Goal: Information Seeking & Learning: Learn about a topic

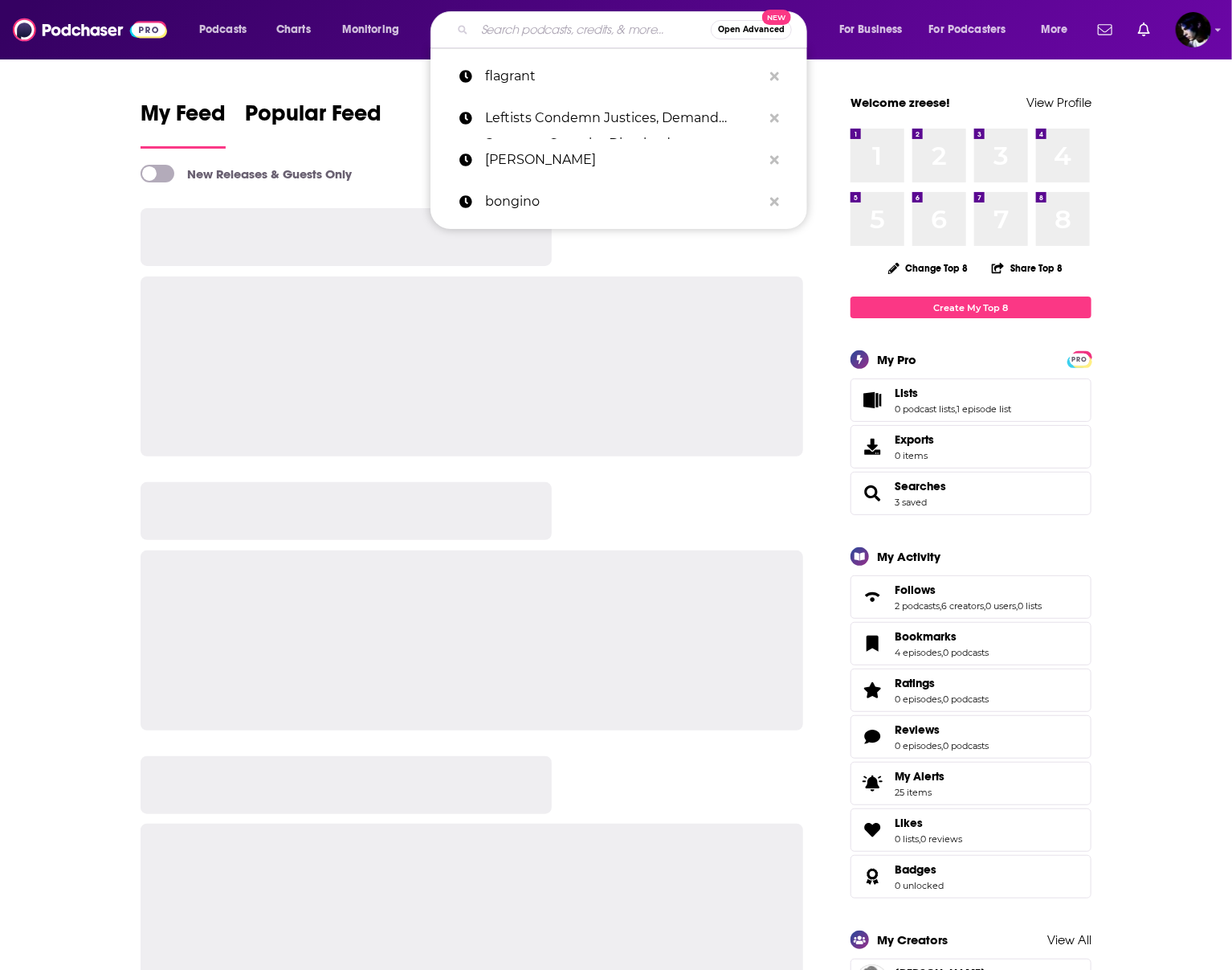
drag, startPoint x: 622, startPoint y: 30, endPoint x: 616, endPoint y: 46, distance: 17.1
click at [622, 27] on input "Search podcasts, credits, & more..." at bounding box center [593, 30] width 237 height 26
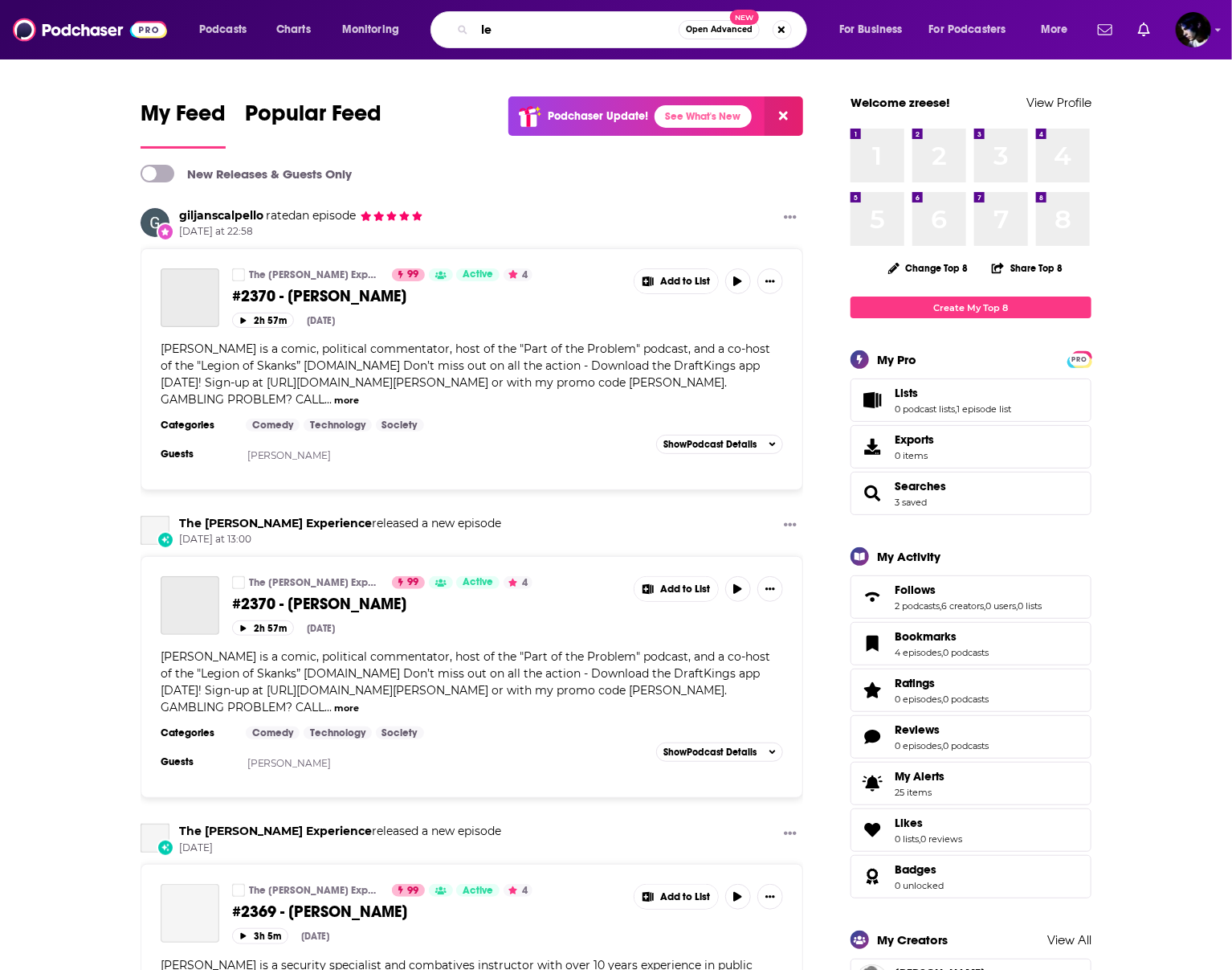
type input "l"
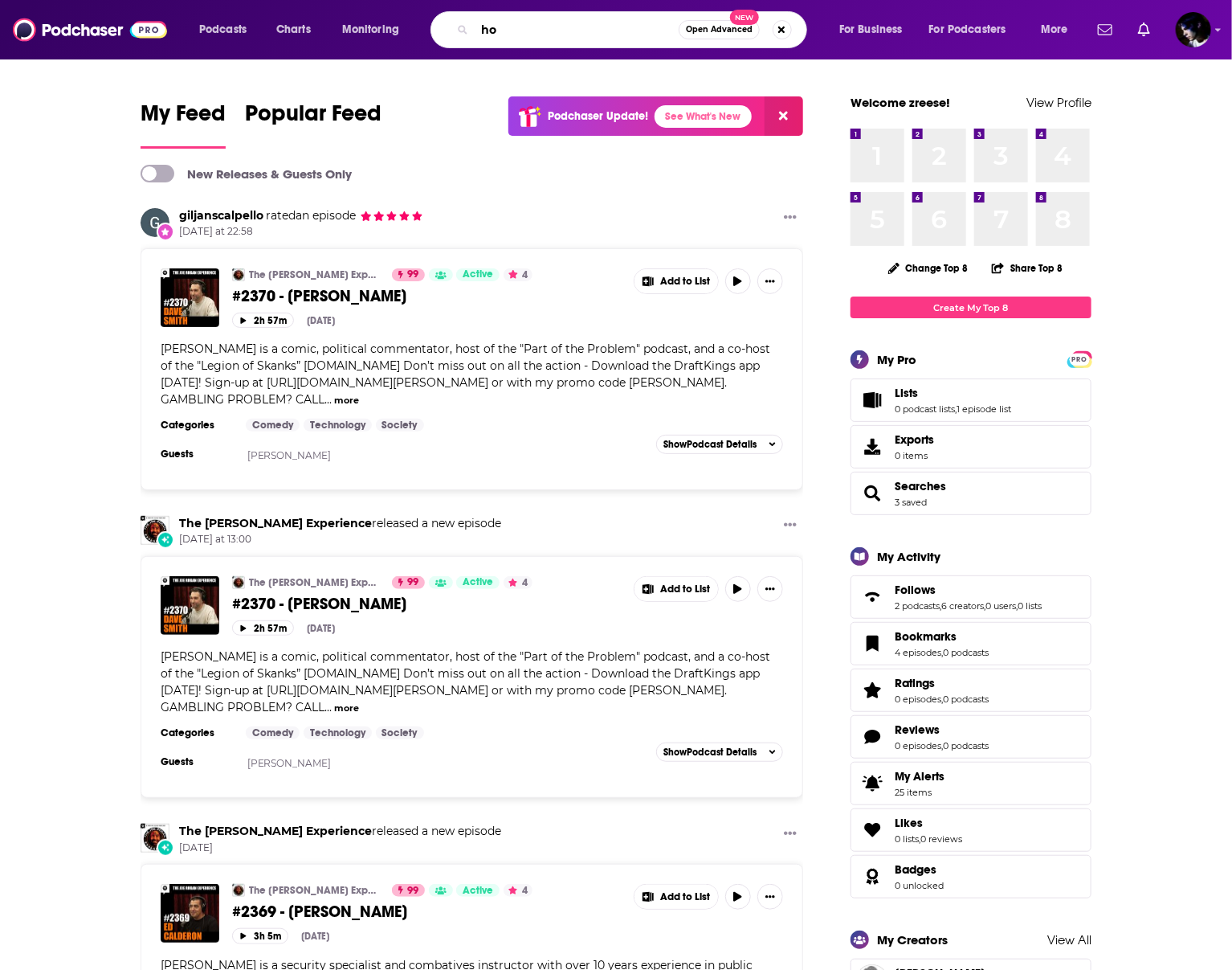
type input "h"
type input "j"
click at [298, 276] on link "The [PERSON_NAME] Experience" at bounding box center [314, 275] width 132 height 13
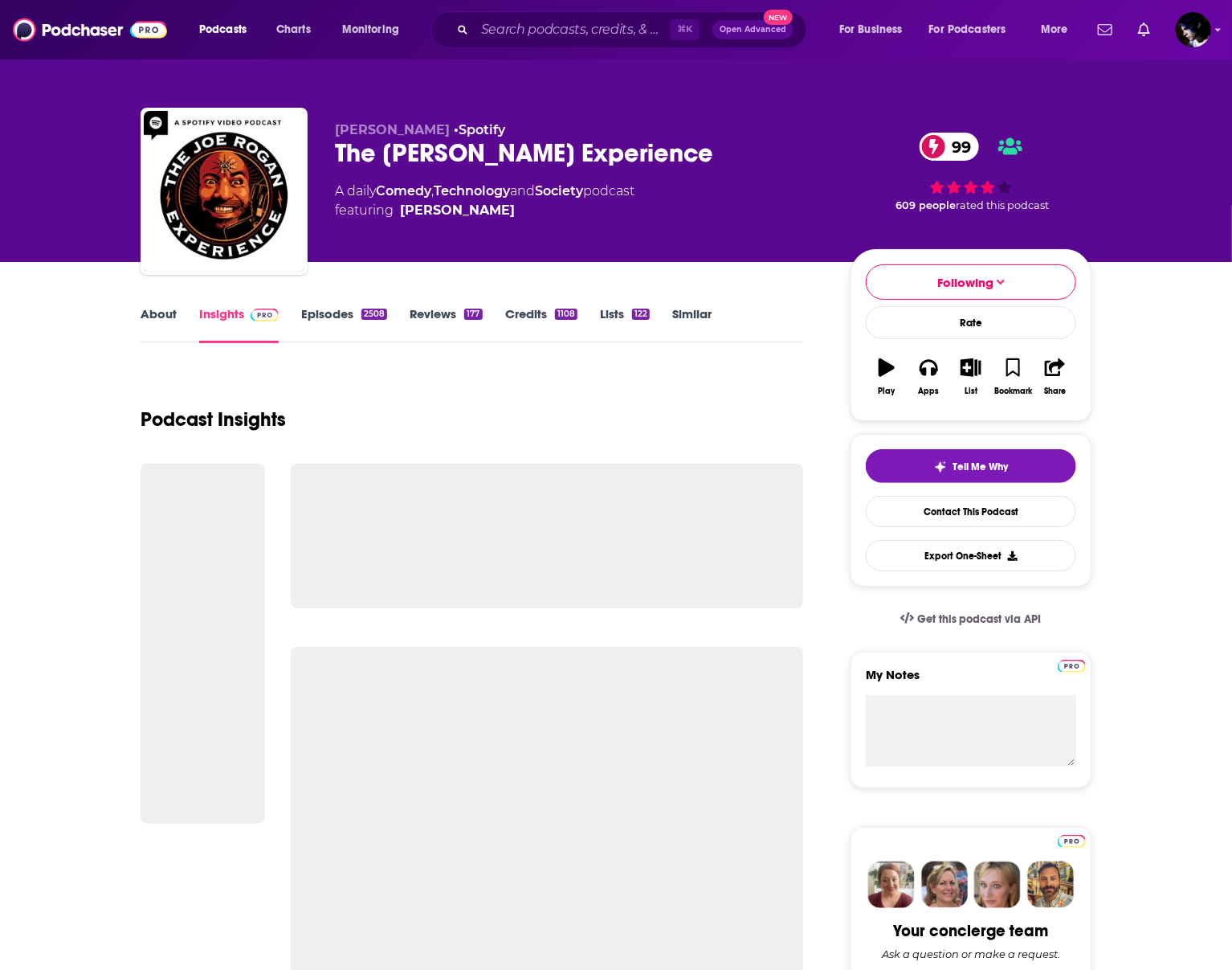
click at [322, 315] on link "Episodes 2508" at bounding box center [344, 325] width 86 height 37
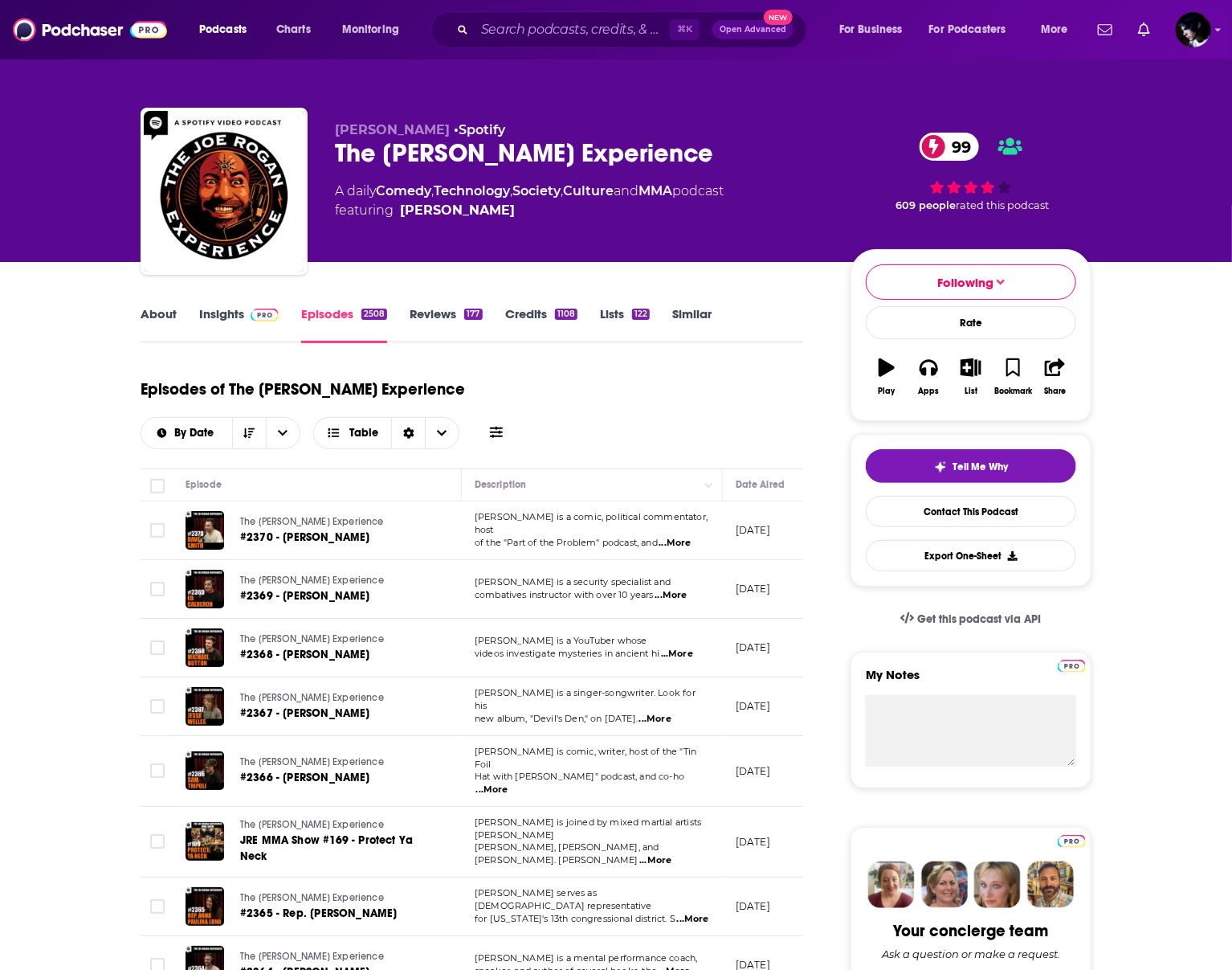
click at [507, 424] on button at bounding box center [496, 433] width 22 height 17
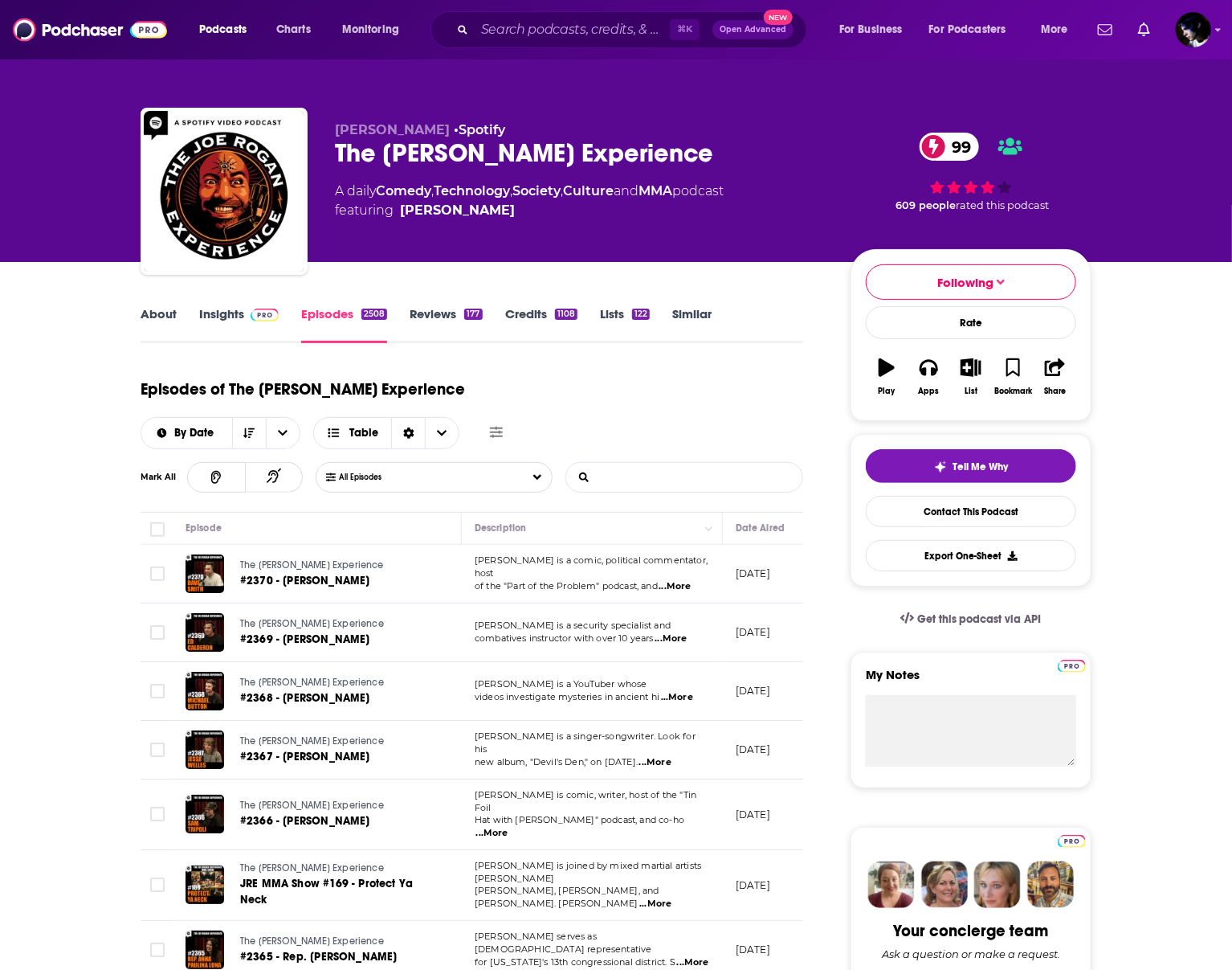
click at [653, 463] on input "List Search Input" at bounding box center [651, 477] width 168 height 29
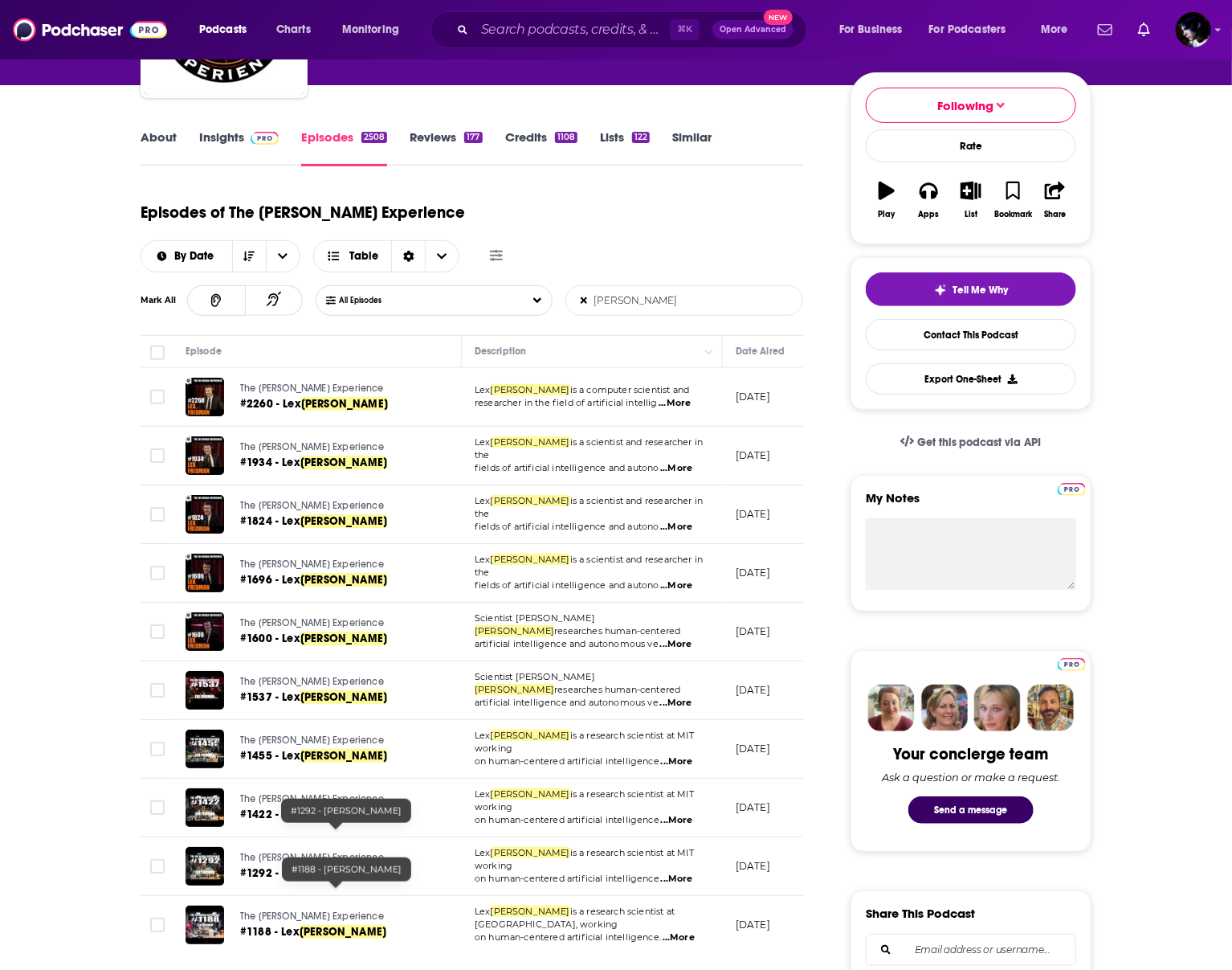
scroll to position [255, 0]
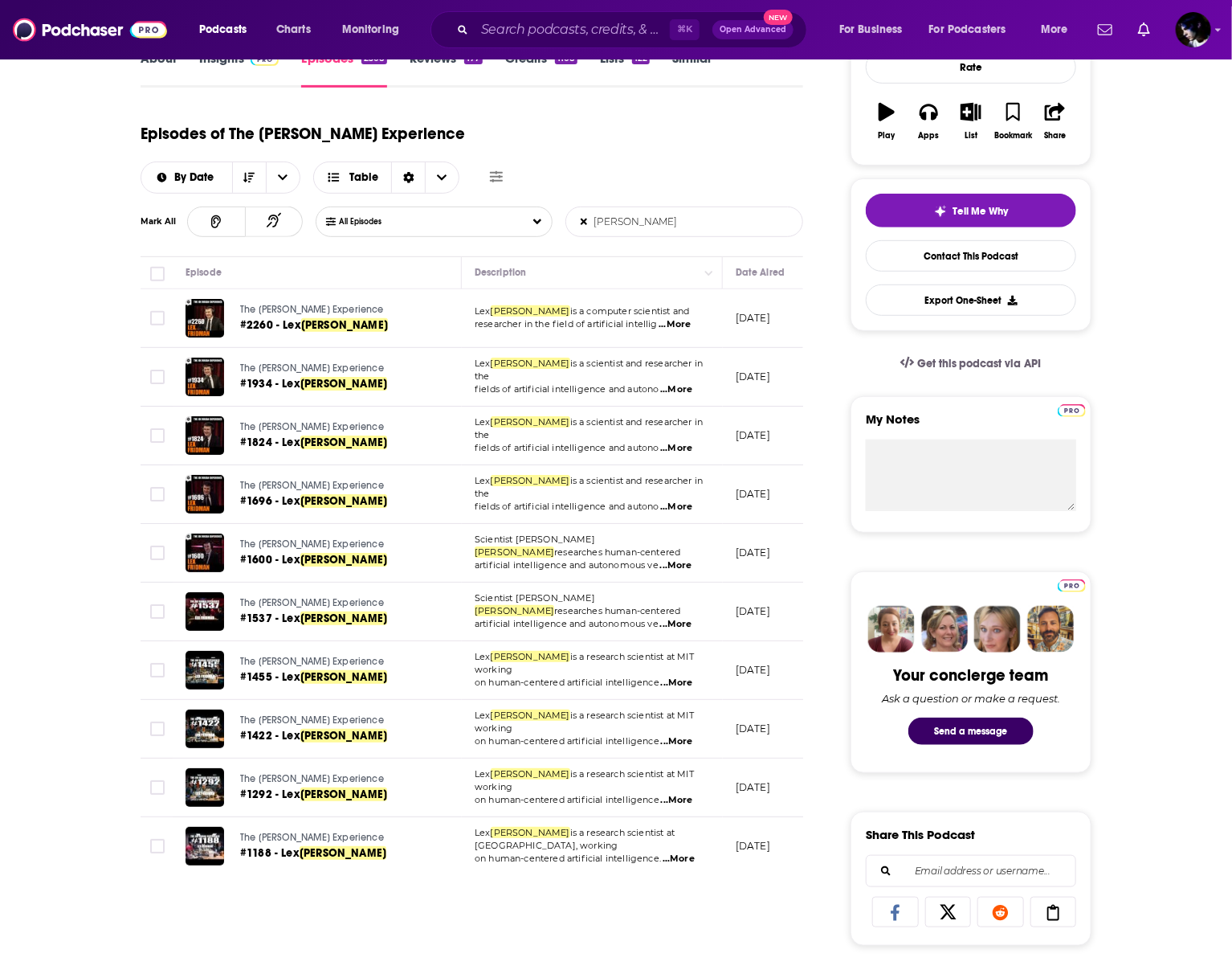
type input "[PERSON_NAME]"
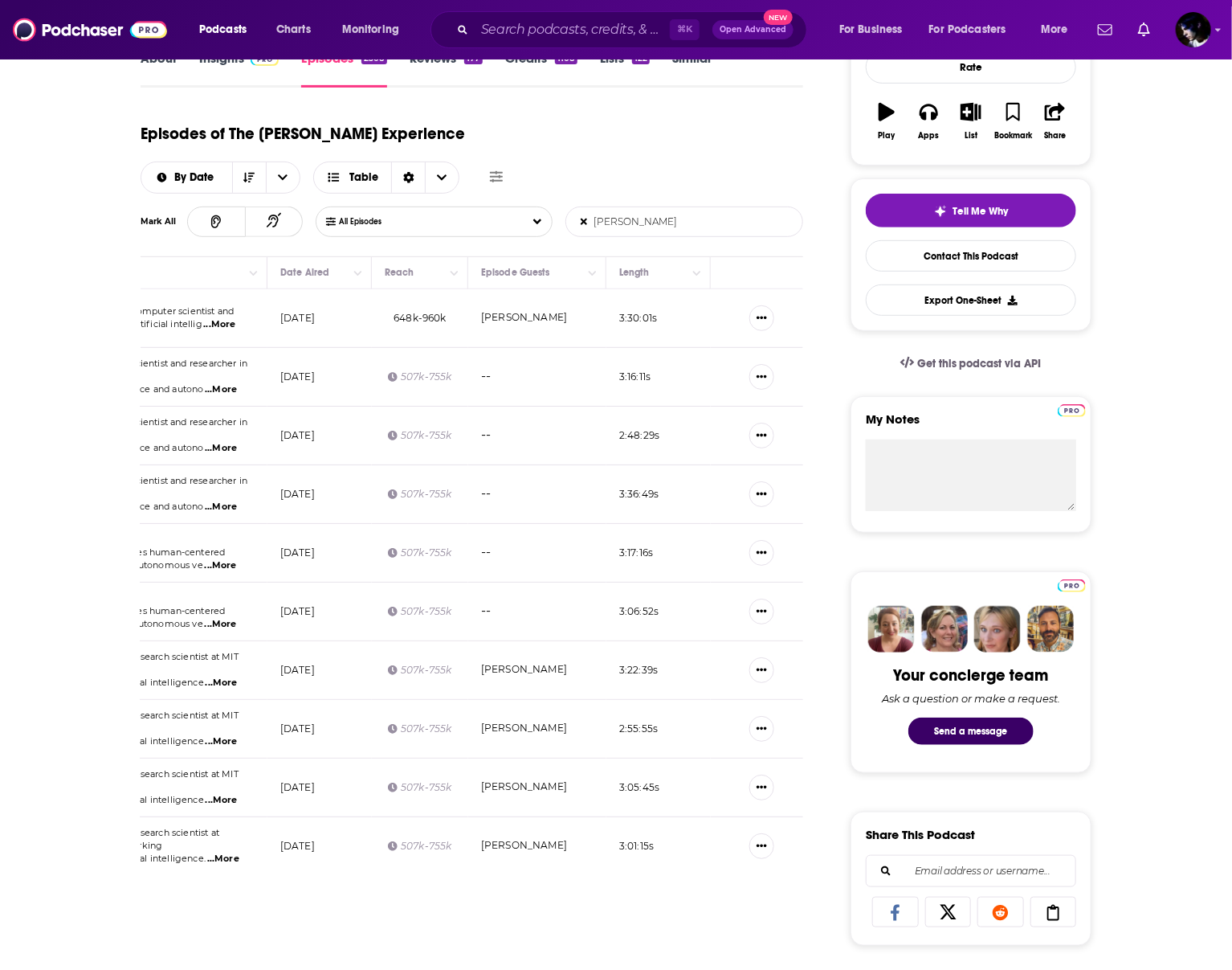
scroll to position [0, 0]
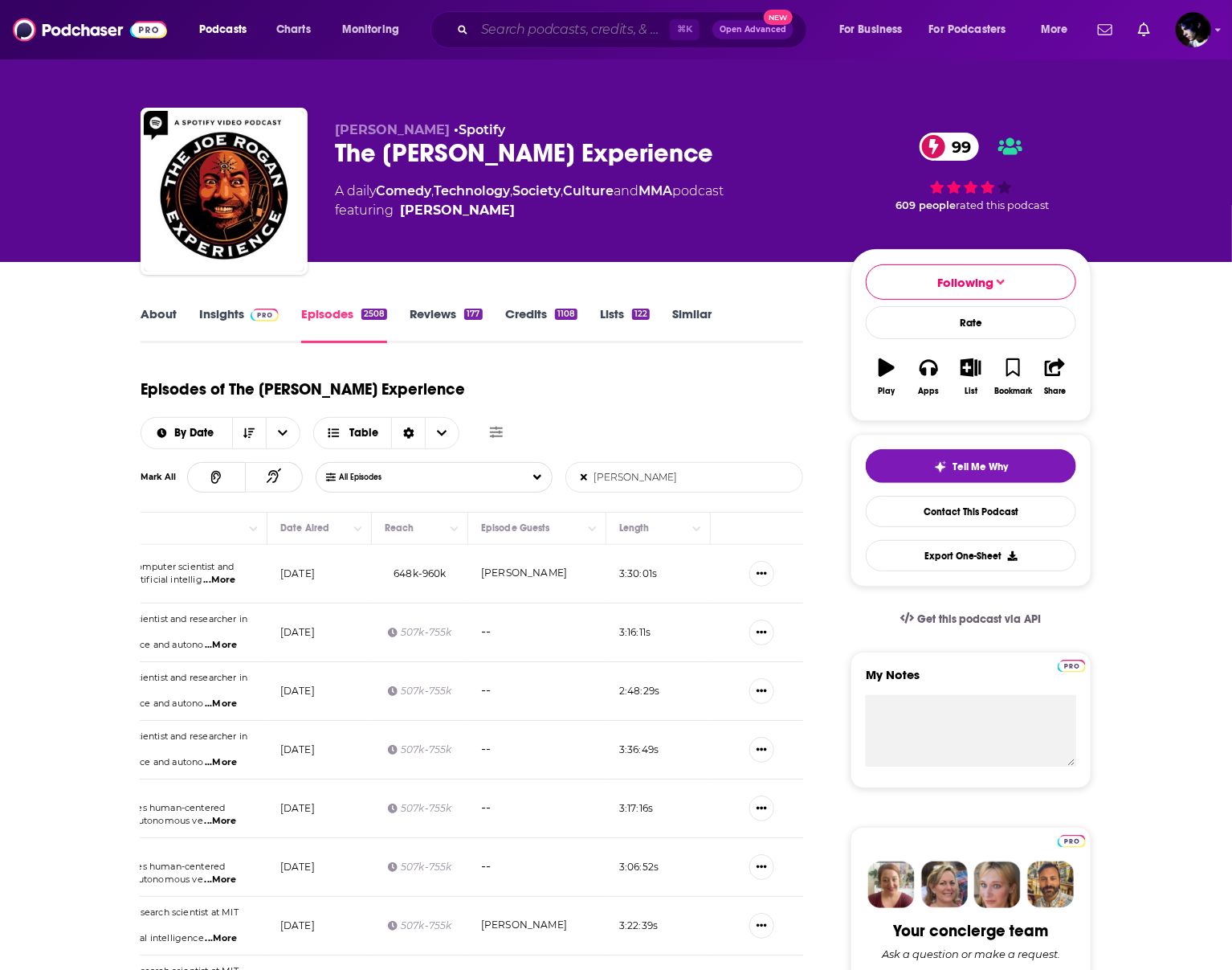
click at [579, 17] on input "Search podcasts, credits, & more..." at bounding box center [572, 30] width 195 height 26
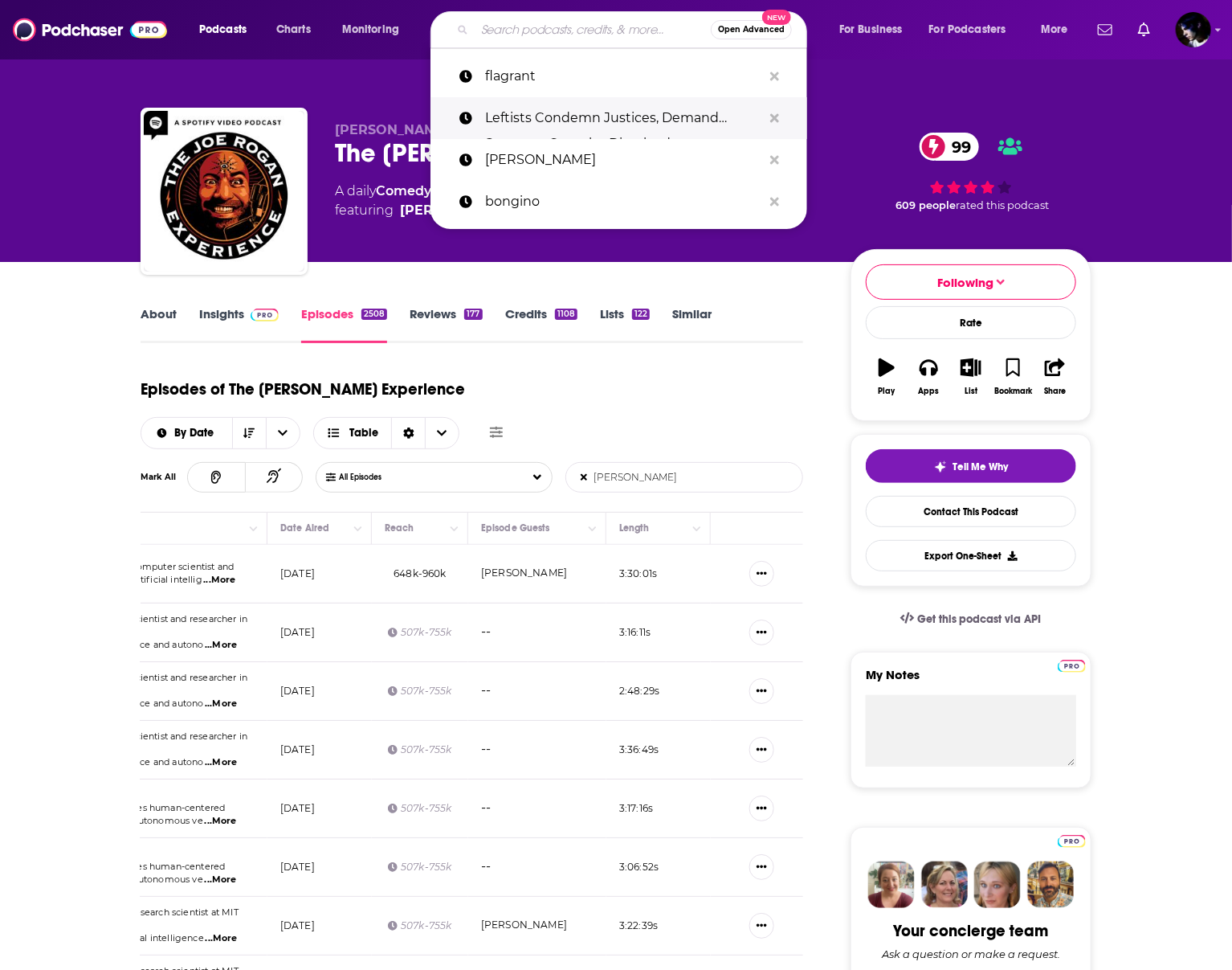
type input "e"
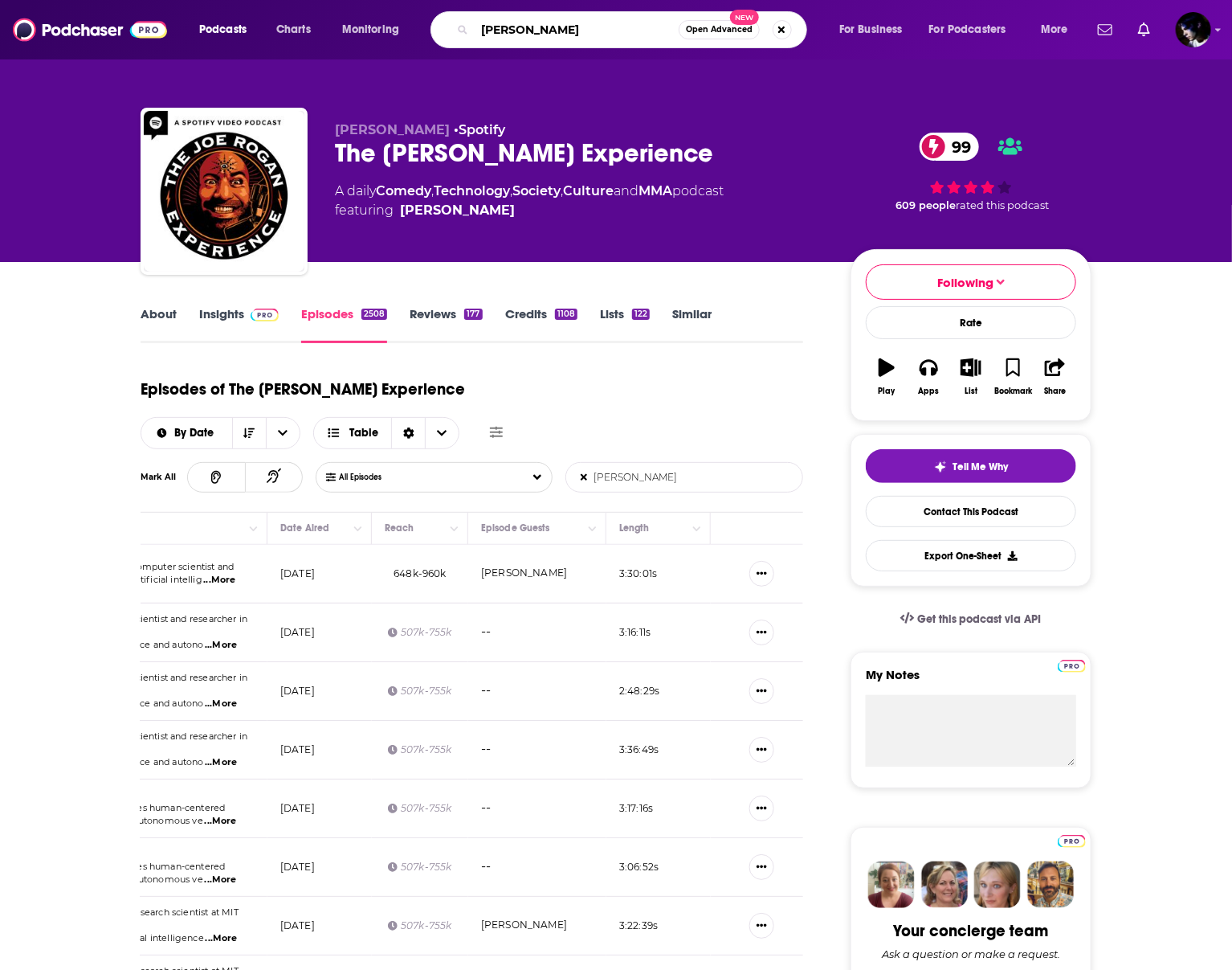
type input "[PERSON_NAME]"
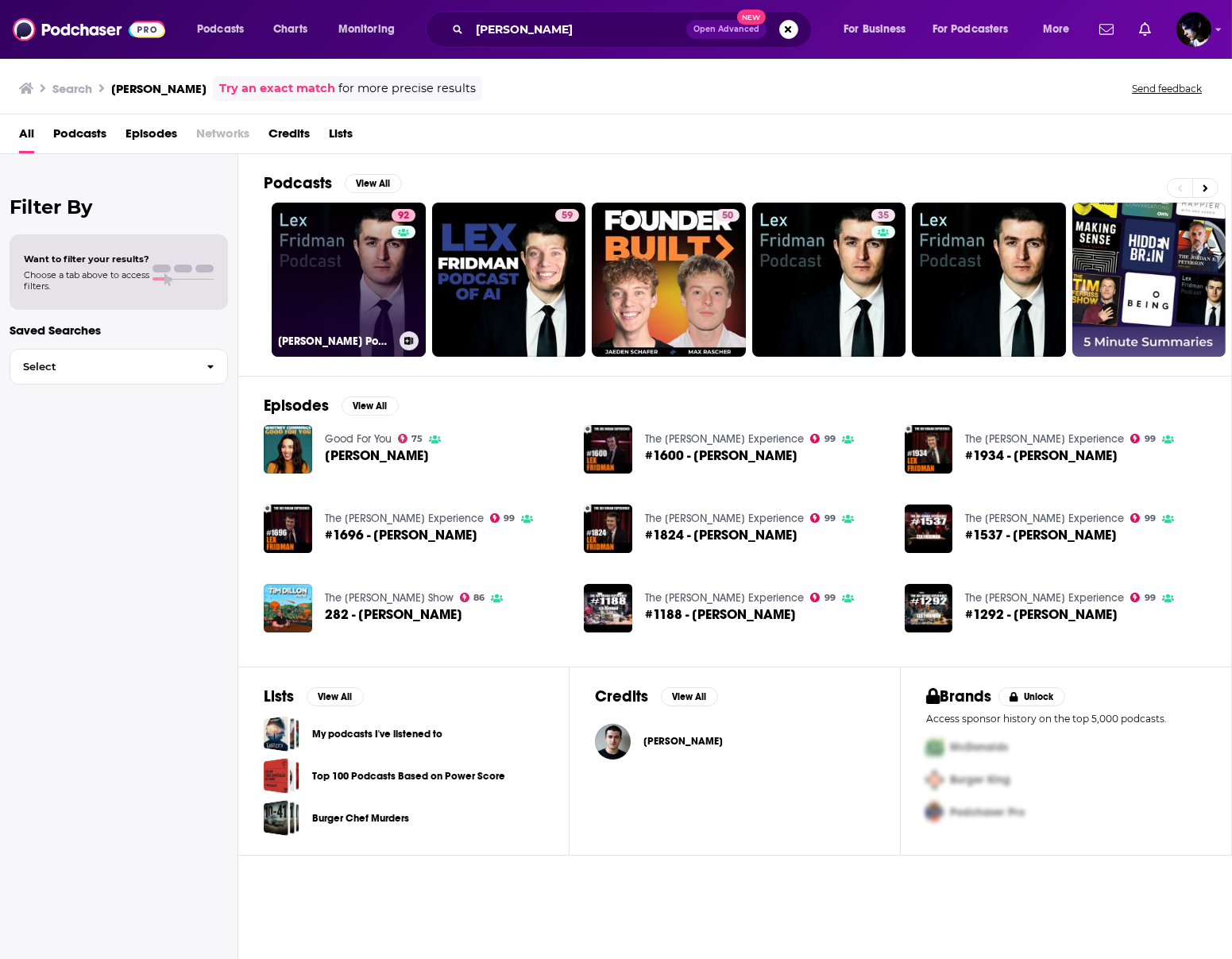
click at [351, 279] on link "92 [PERSON_NAME] Podcast" at bounding box center [348, 280] width 154 height 155
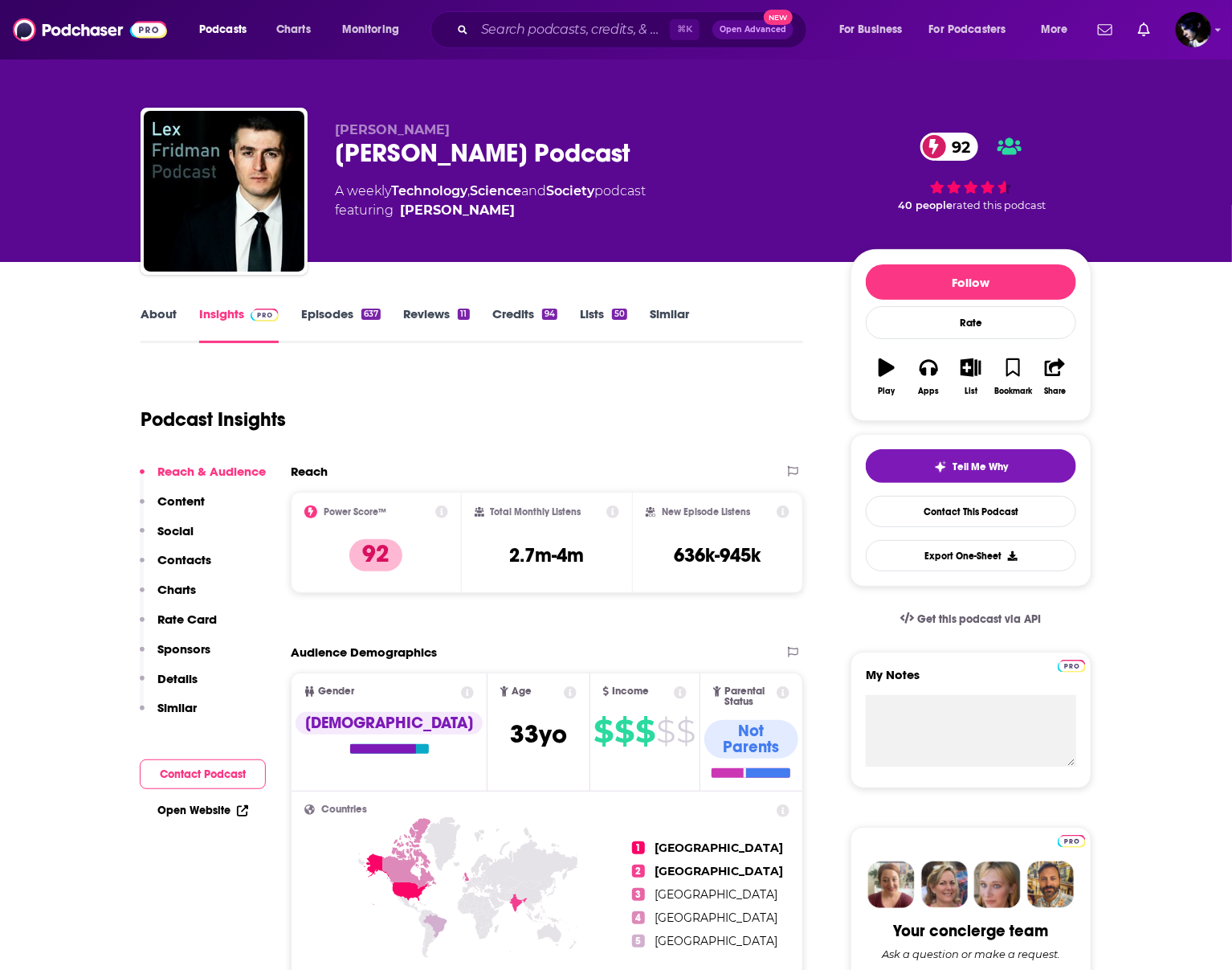
click at [324, 314] on link "Episodes 637" at bounding box center [341, 325] width 79 height 37
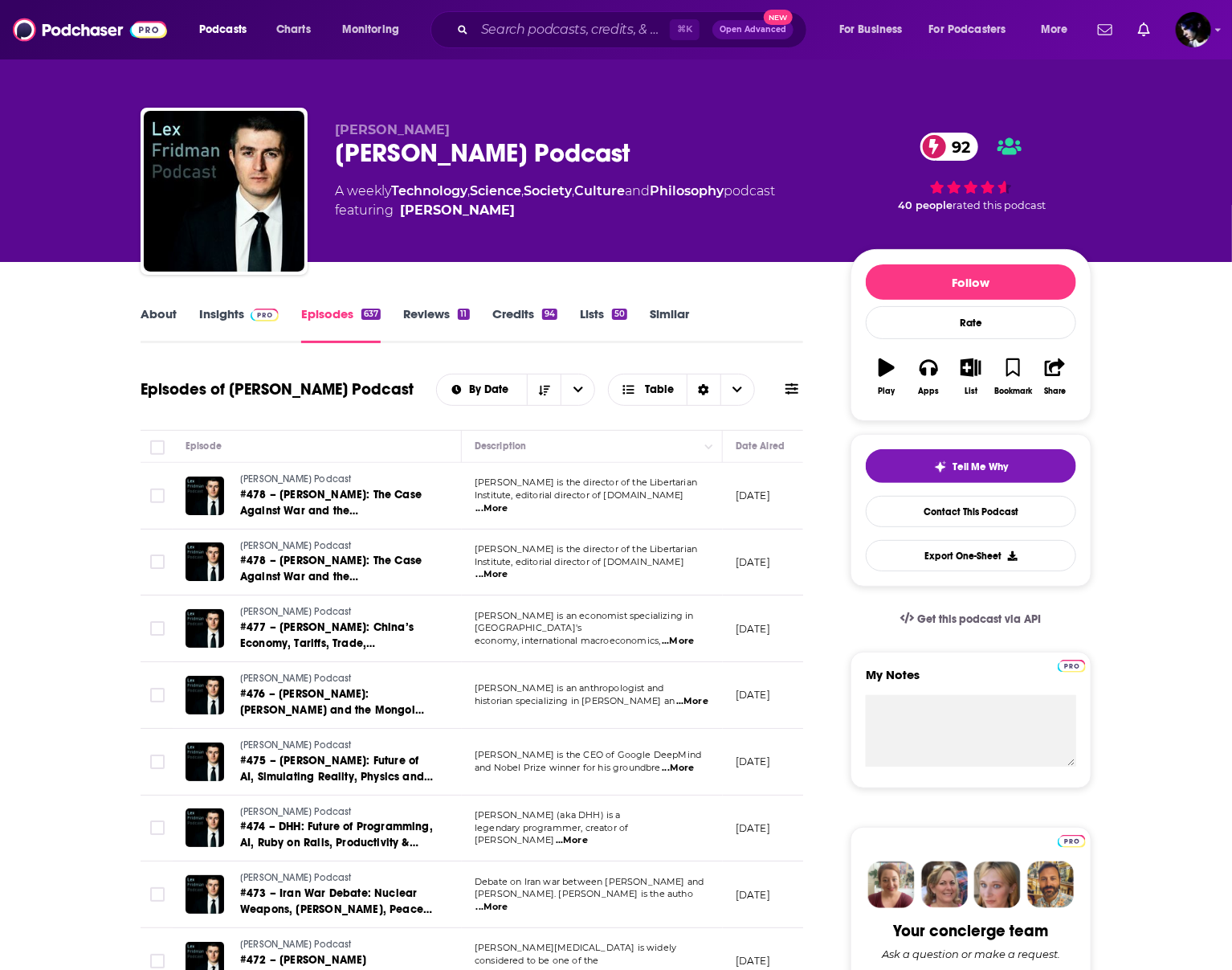
click at [235, 317] on link "Insights" at bounding box center [239, 325] width 79 height 37
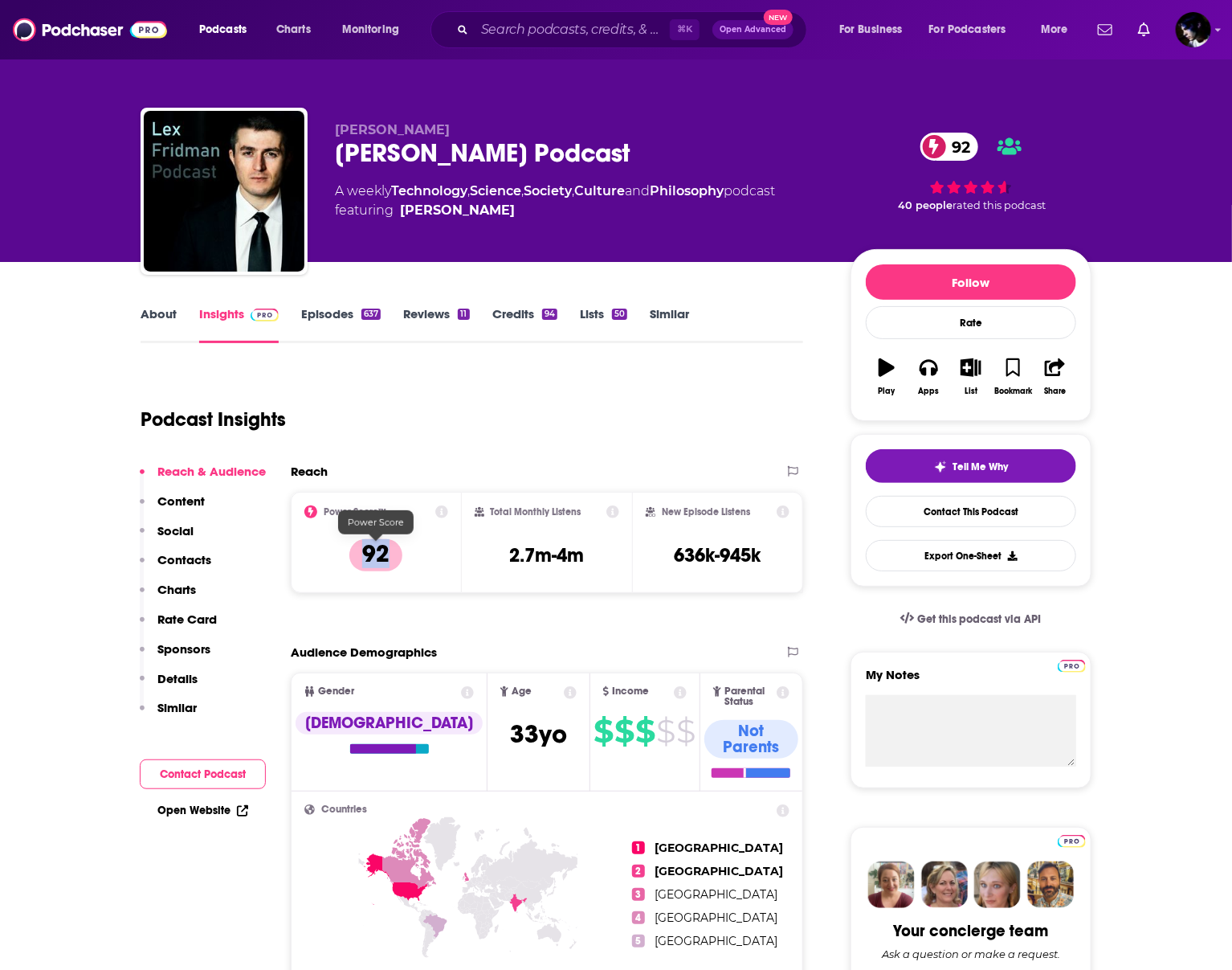
click at [372, 539] on p "92" at bounding box center [375, 555] width 53 height 32
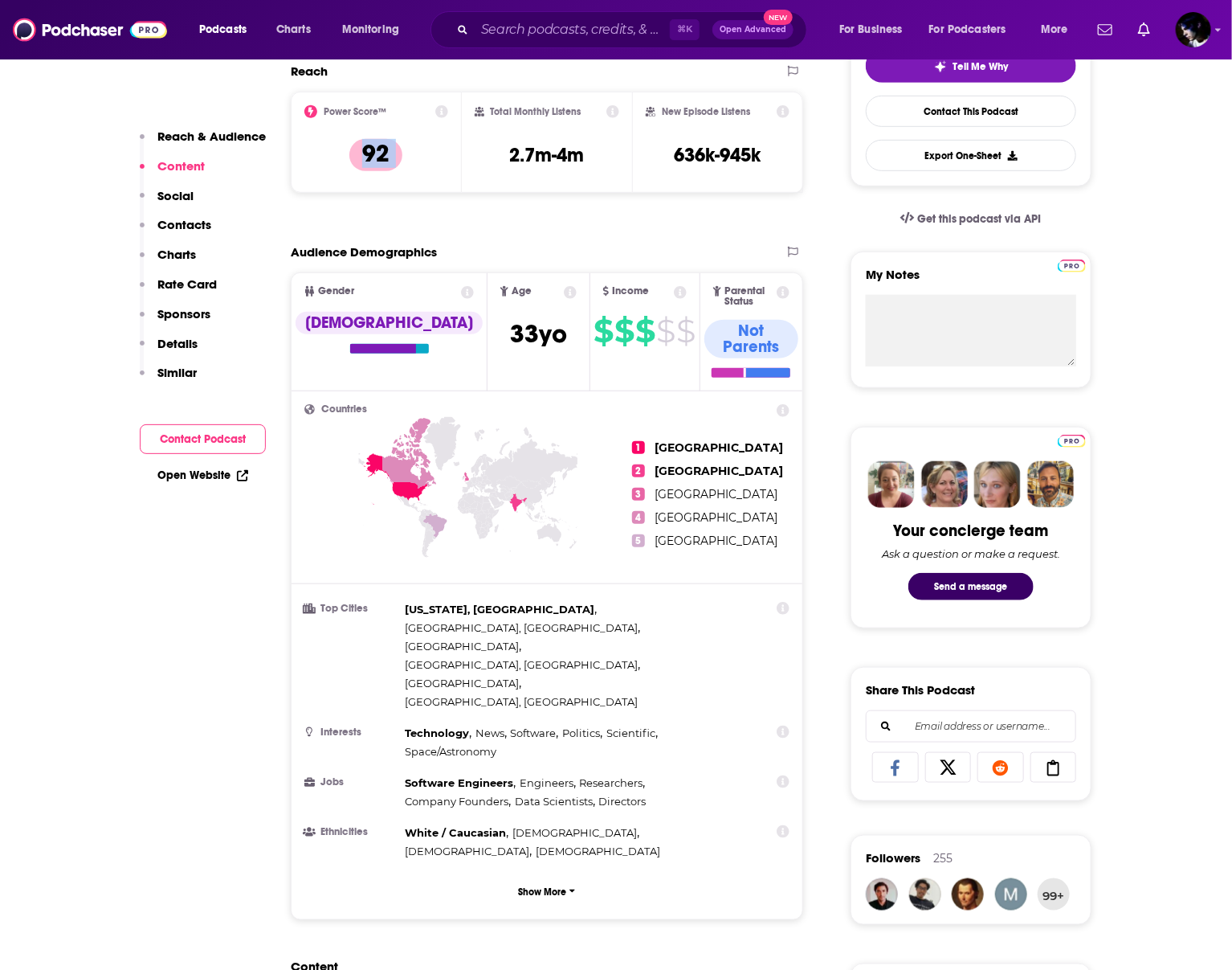
scroll to position [180, 0]
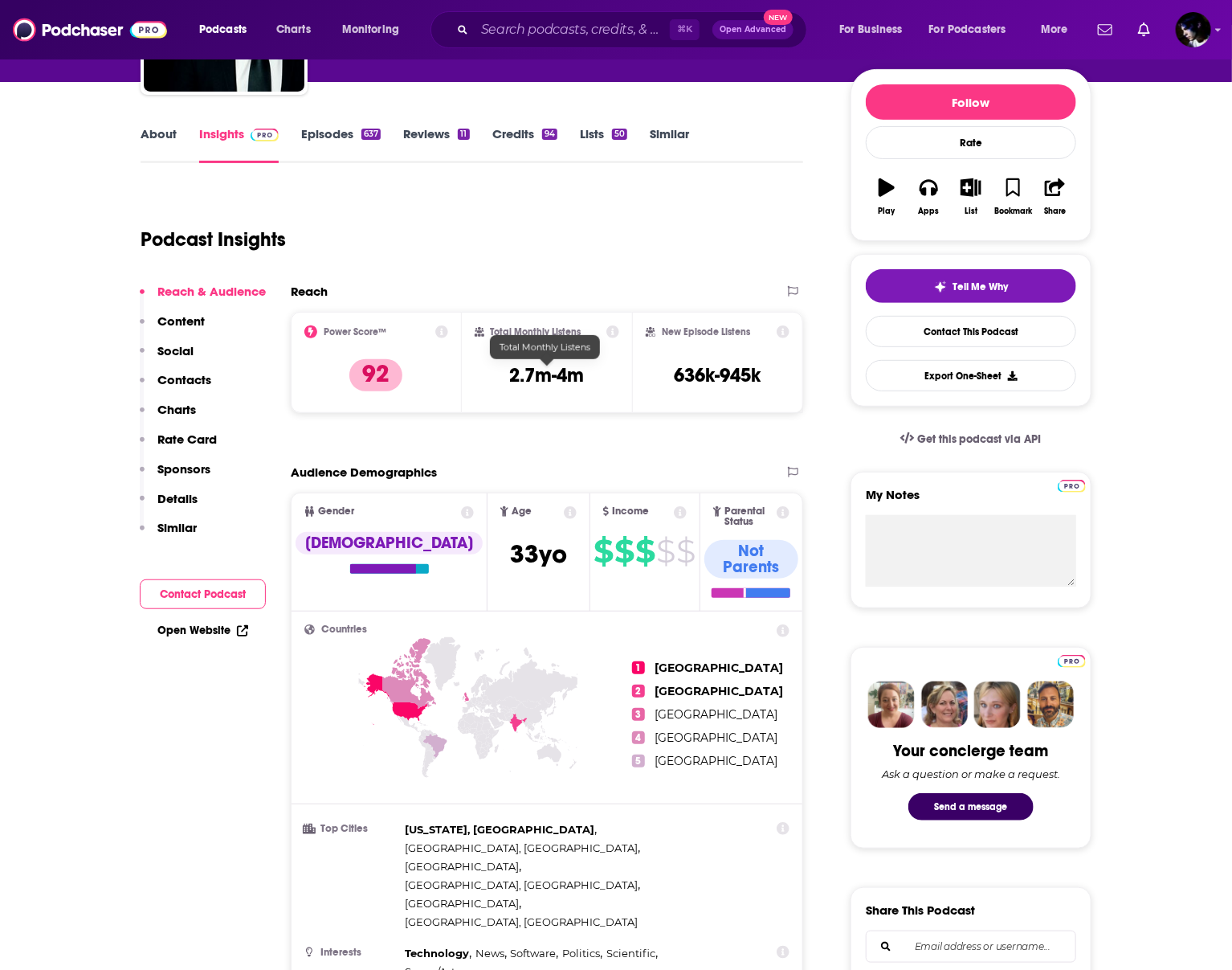
click at [524, 376] on h3 "2.7m-4m" at bounding box center [546, 375] width 75 height 24
click at [524, 366] on h3 "2.7m-4m" at bounding box center [546, 375] width 75 height 24
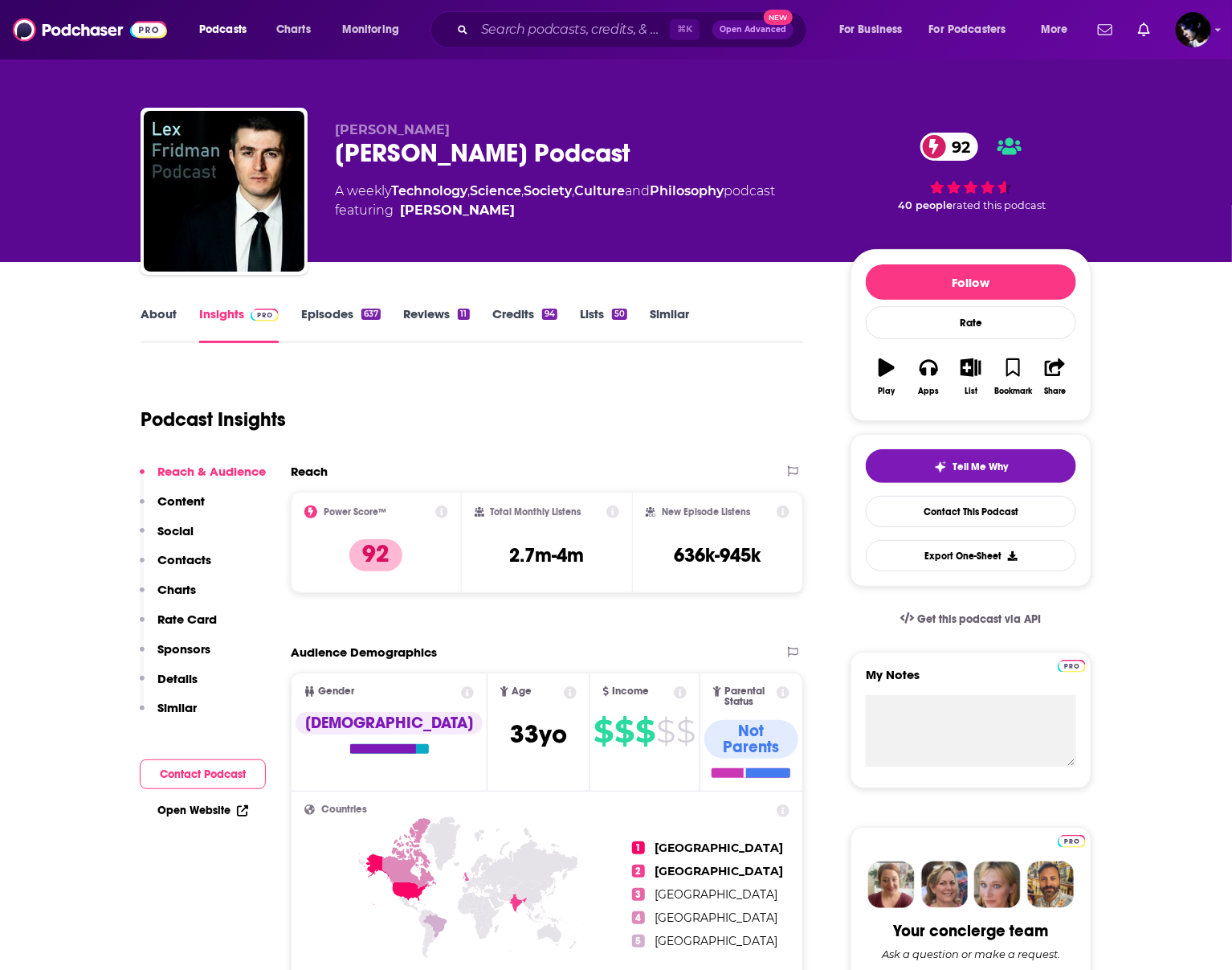
click at [483, 405] on div "Podcast Insights" at bounding box center [465, 410] width 650 height 82
click at [360, 555] on p "92" at bounding box center [375, 555] width 53 height 32
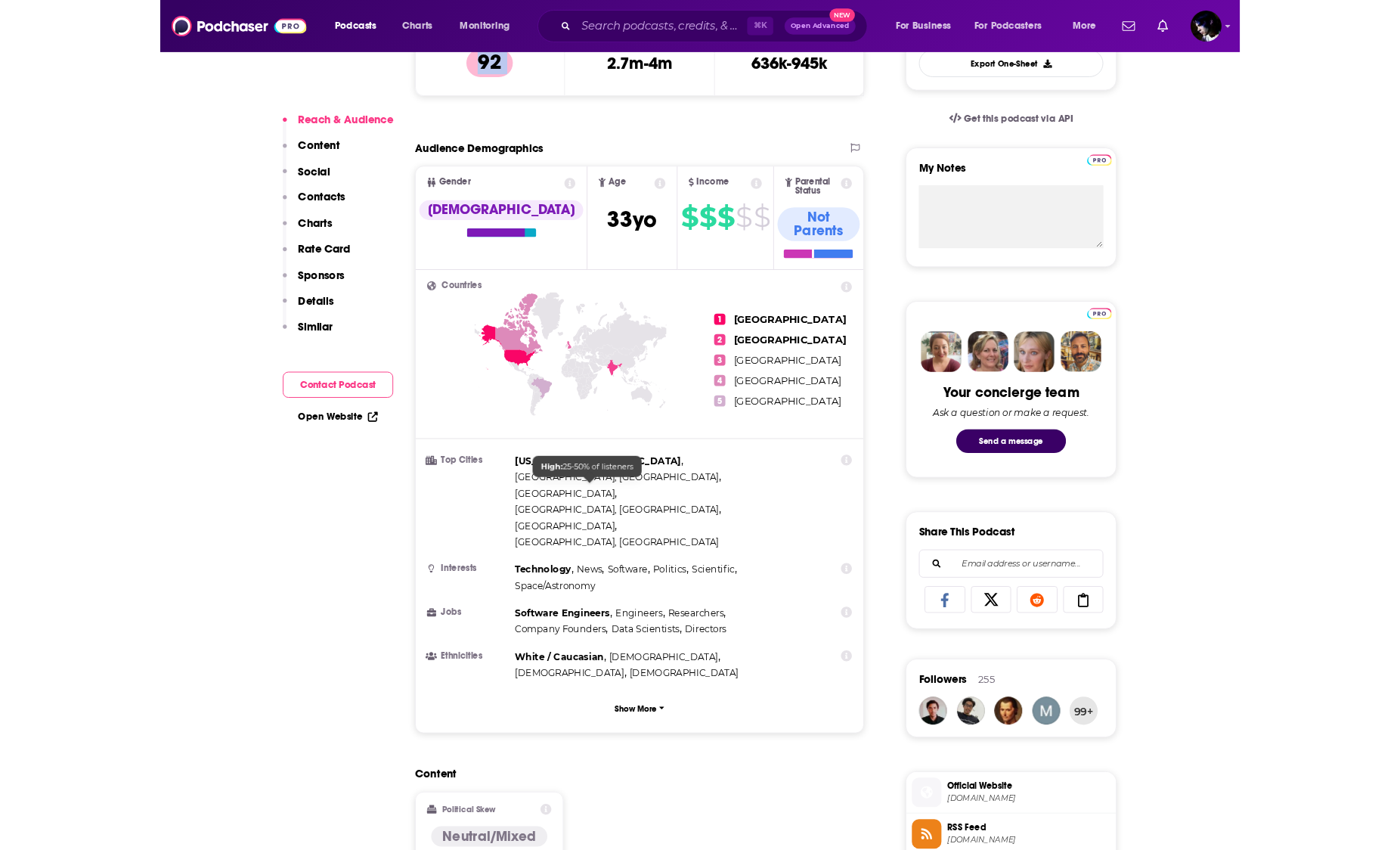
scroll to position [985, 0]
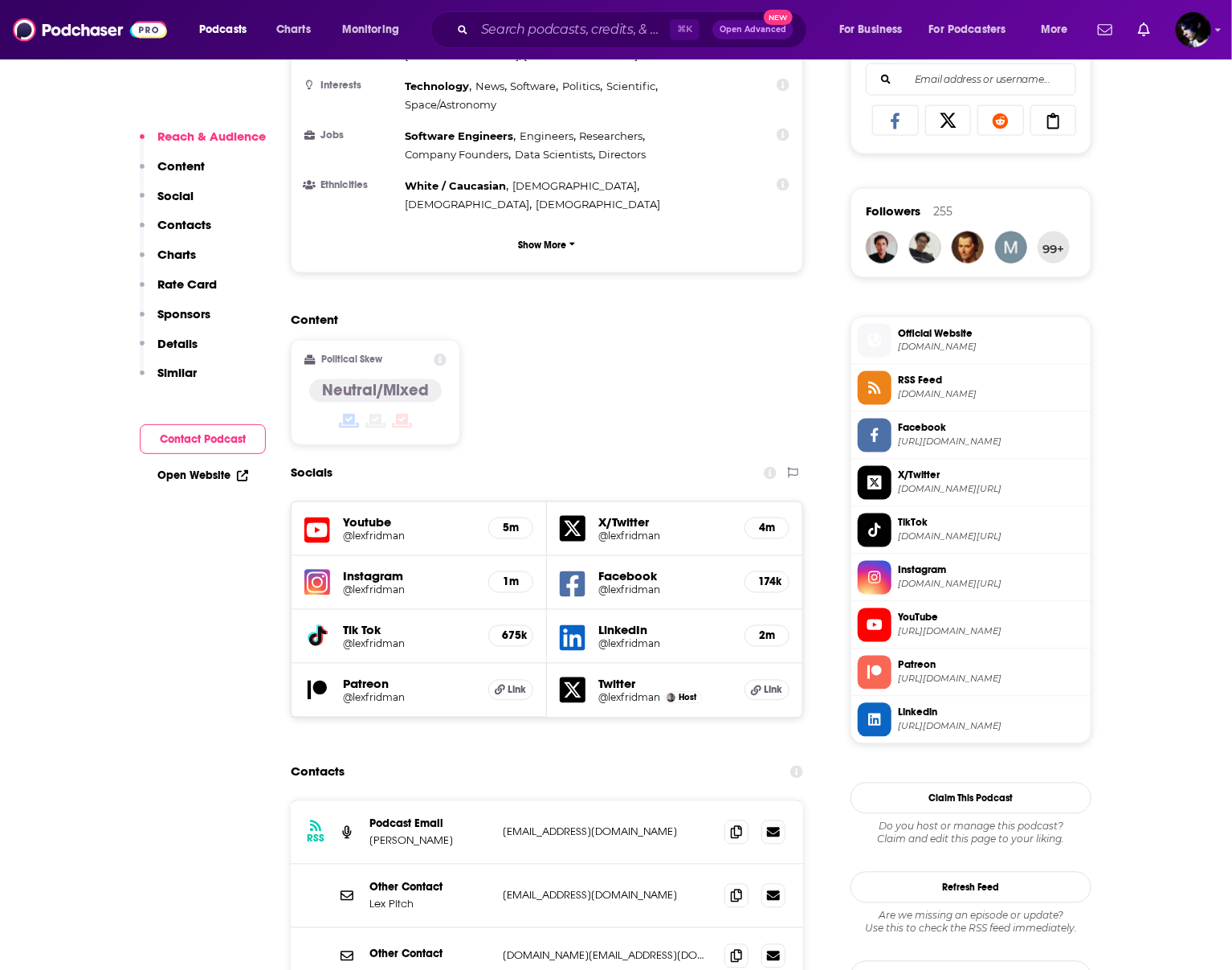
click at [358, 531] on h5 "@lexfridman" at bounding box center [409, 536] width 132 height 12
